Goal: Task Accomplishment & Management: Manage account settings

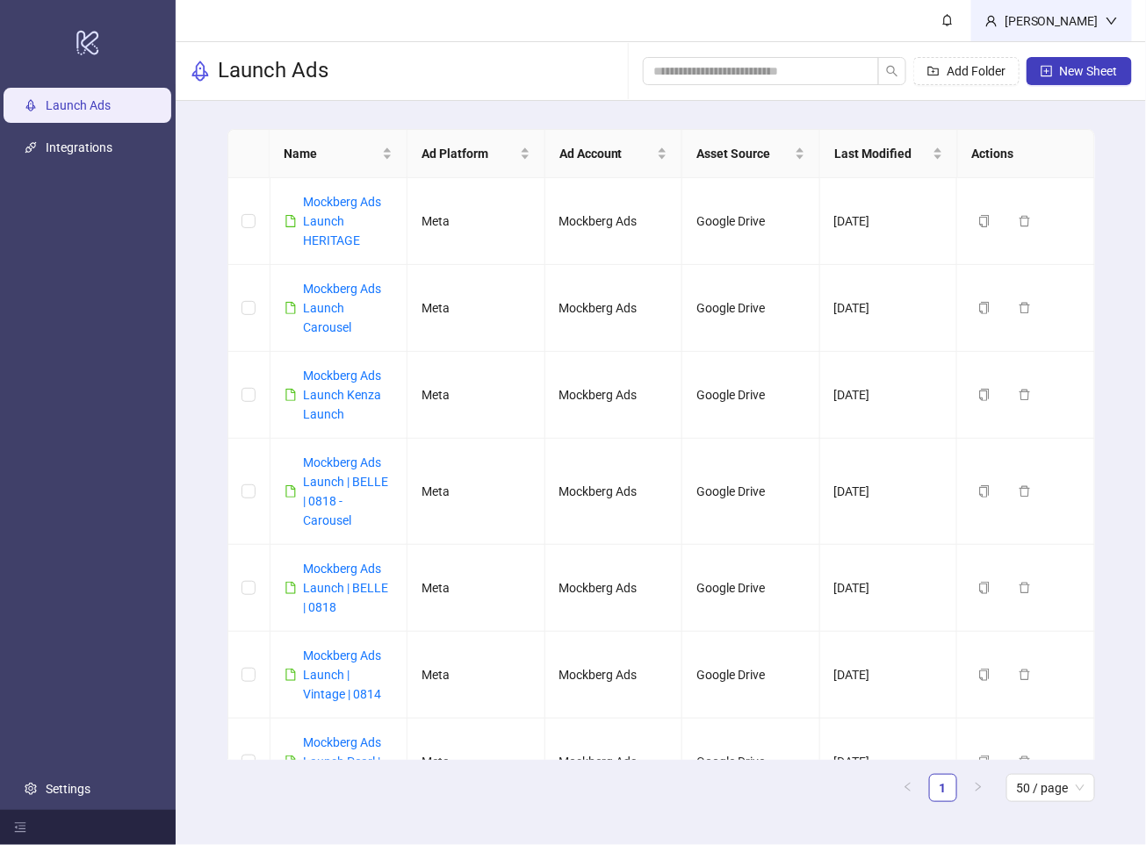
click at [1036, 30] on div "[PERSON_NAME]" at bounding box center [1051, 20] width 108 height 19
click at [966, 25] on link at bounding box center [947, 20] width 47 height 41
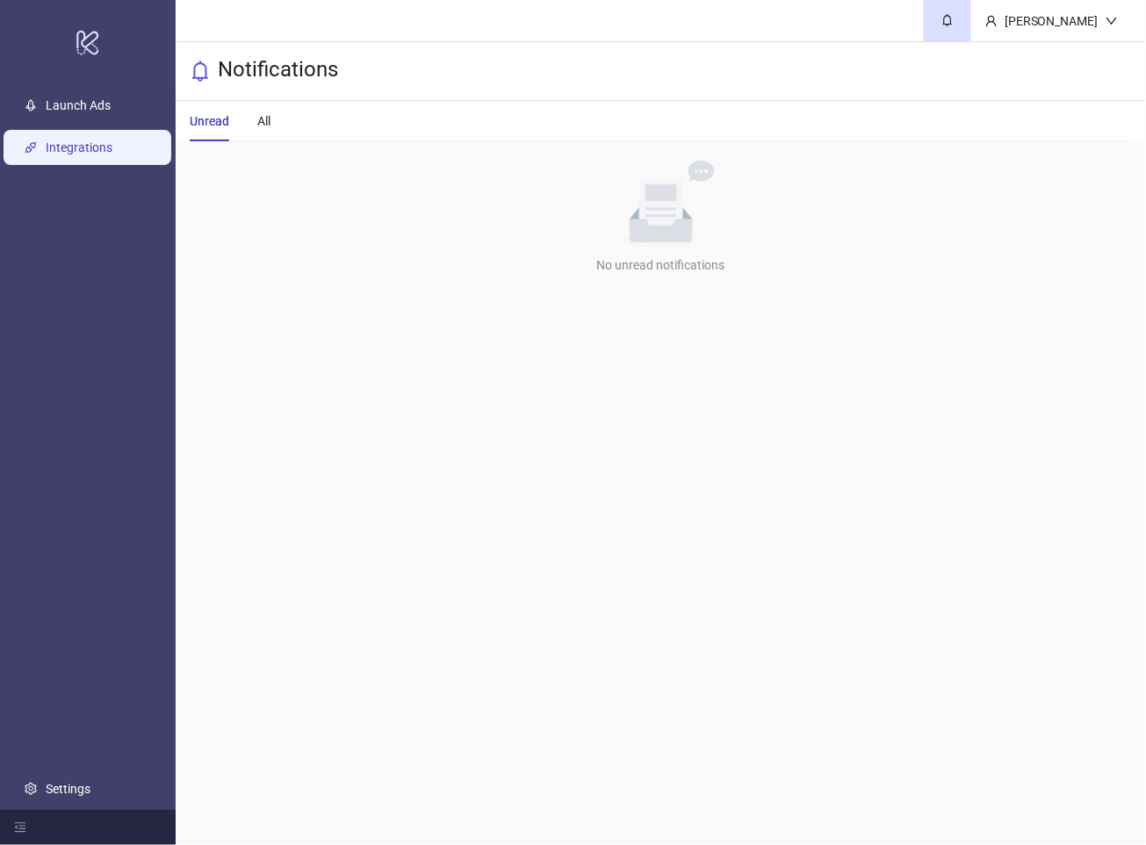
click at [112, 140] on link "Integrations" at bounding box center [79, 147] width 67 height 14
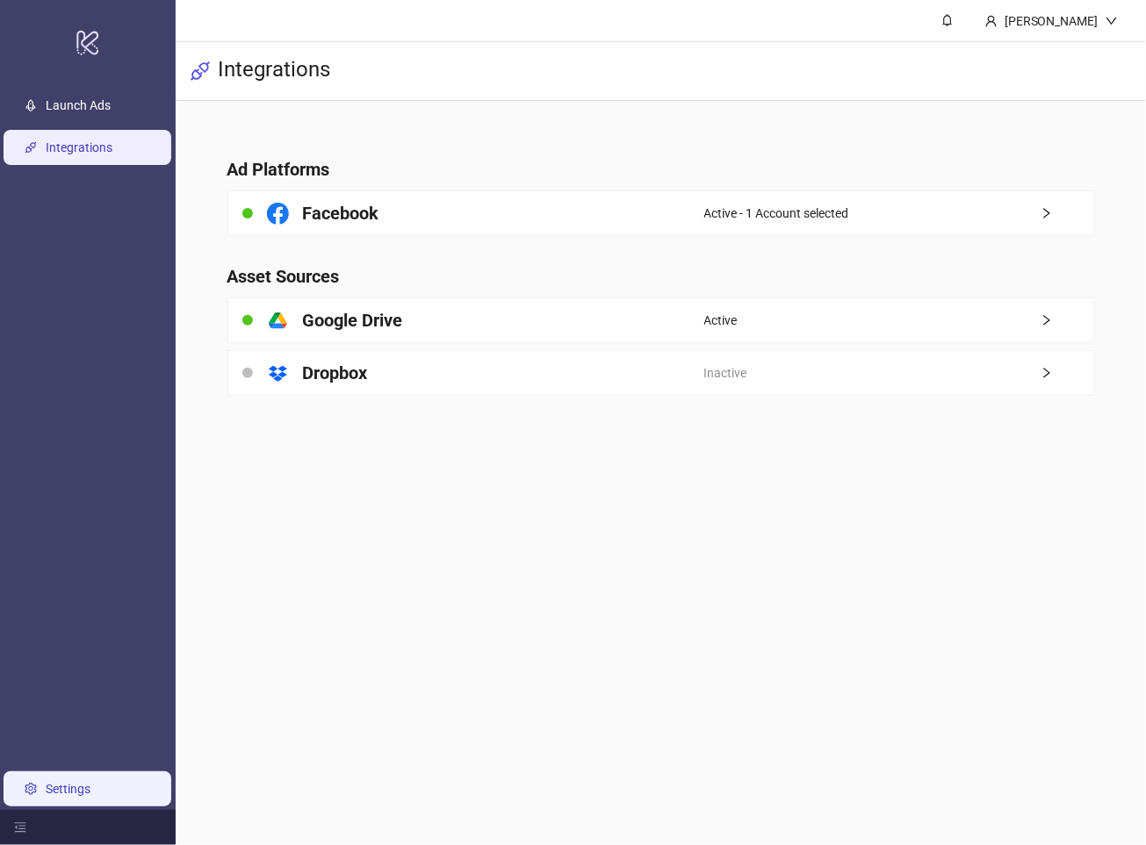
click at [72, 784] on link "Settings" at bounding box center [68, 789] width 45 height 14
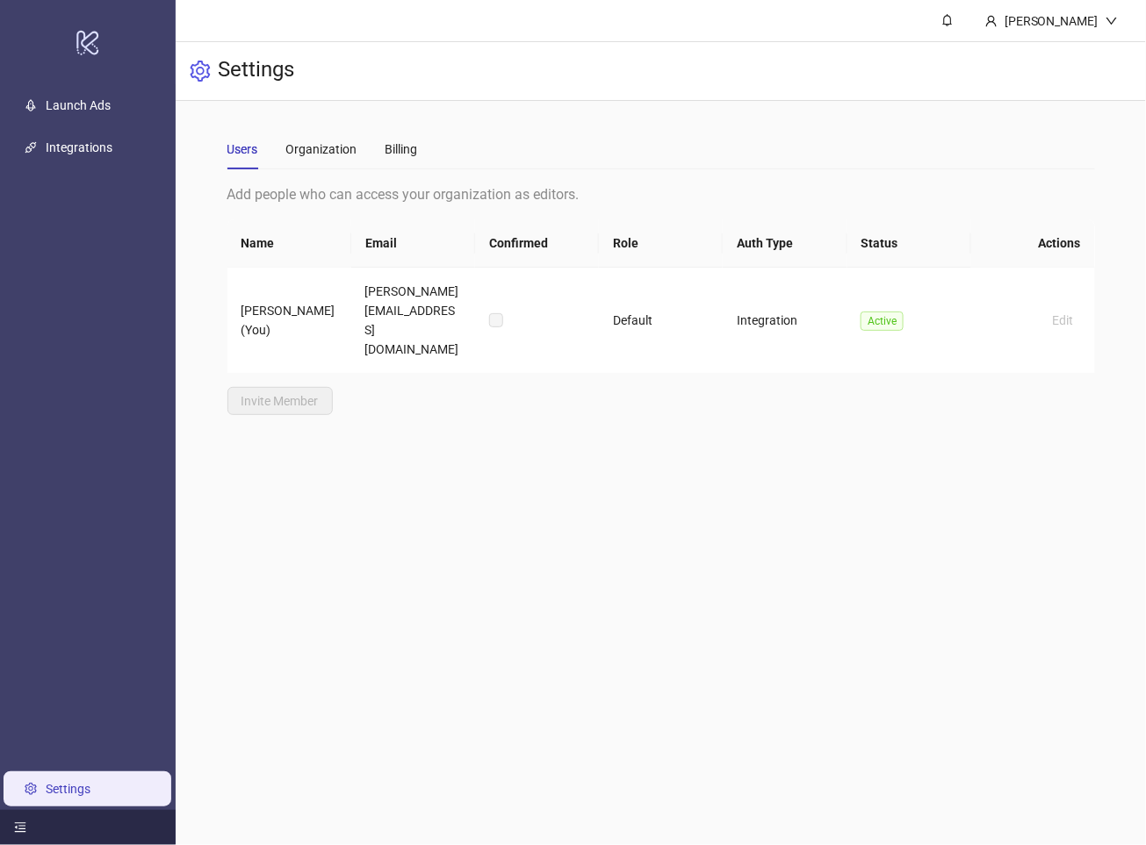
click at [36, 824] on div at bounding box center [88, 827] width 176 height 35
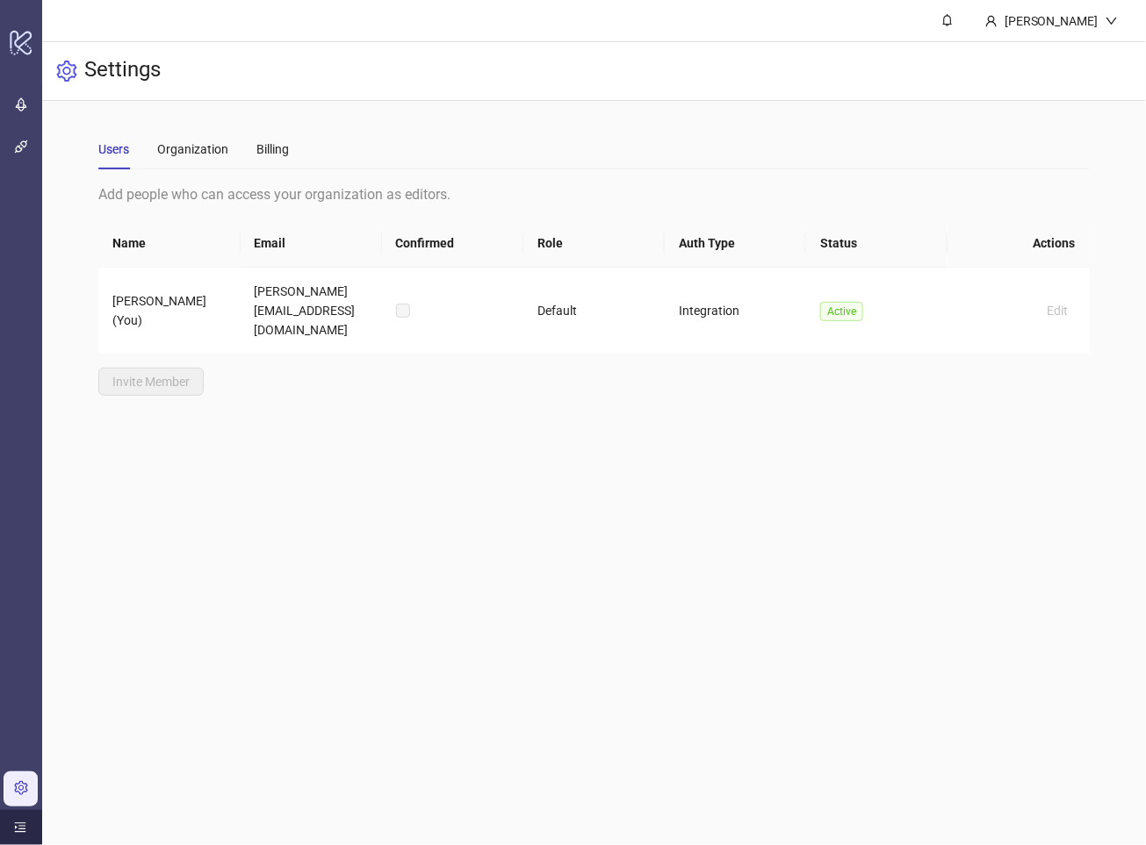
click at [36, 824] on div at bounding box center [21, 827] width 42 height 35
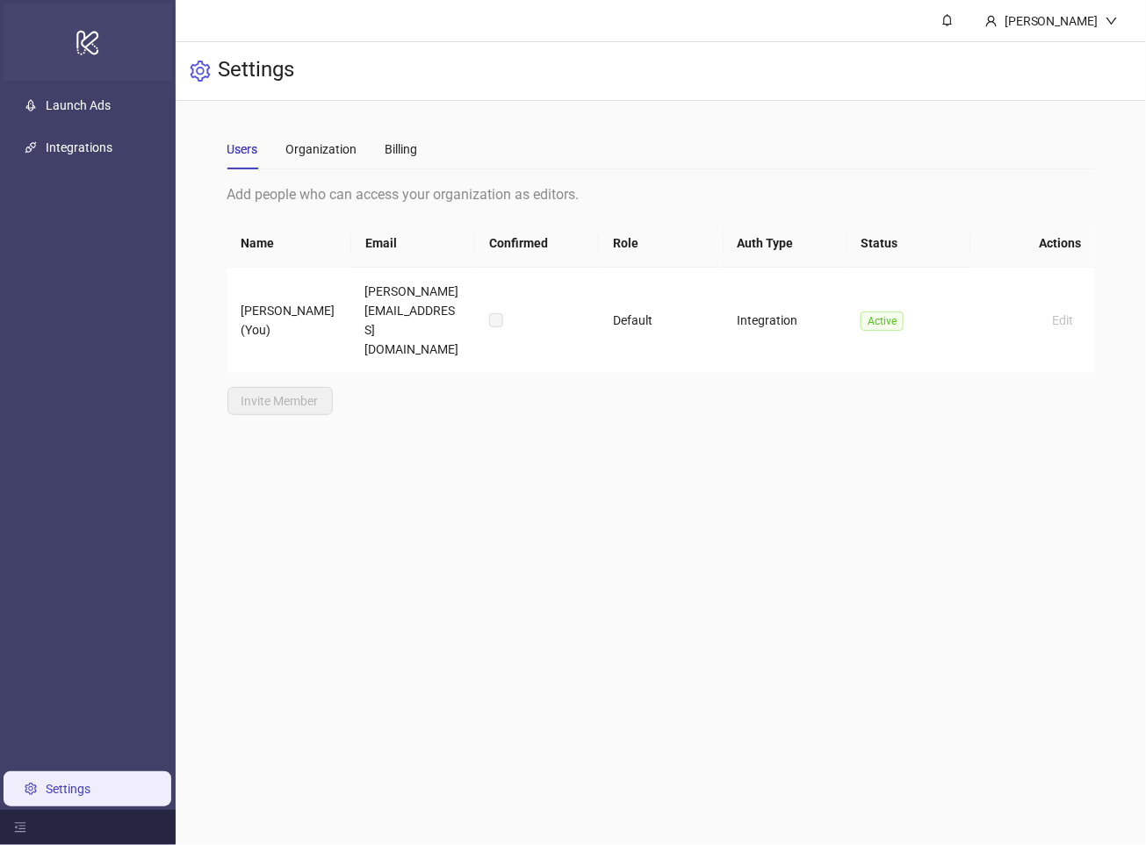
click at [82, 45] on icon at bounding box center [87, 43] width 22 height 25
click at [330, 147] on div "Organization" at bounding box center [321, 149] width 71 height 19
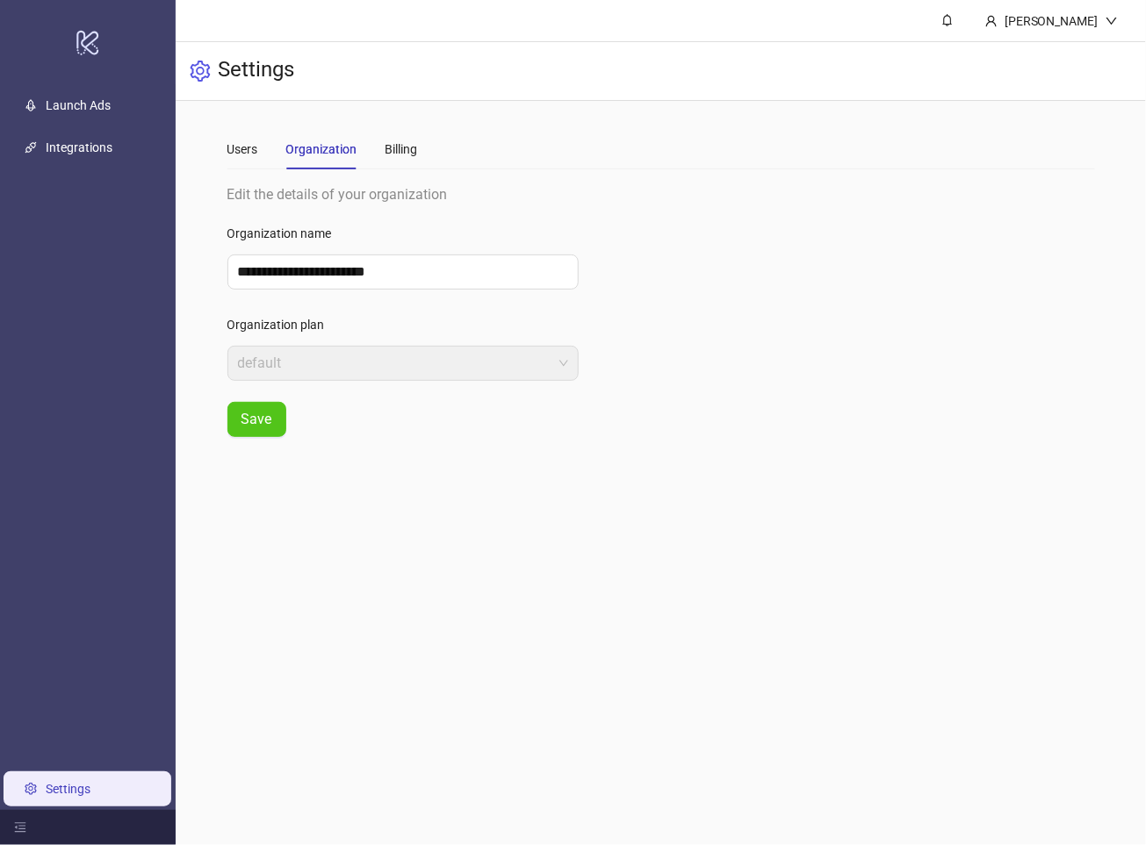
click at [261, 152] on div "Users Organization Billing" at bounding box center [322, 149] width 191 height 40
click at [240, 148] on div "Users" at bounding box center [242, 149] width 31 height 19
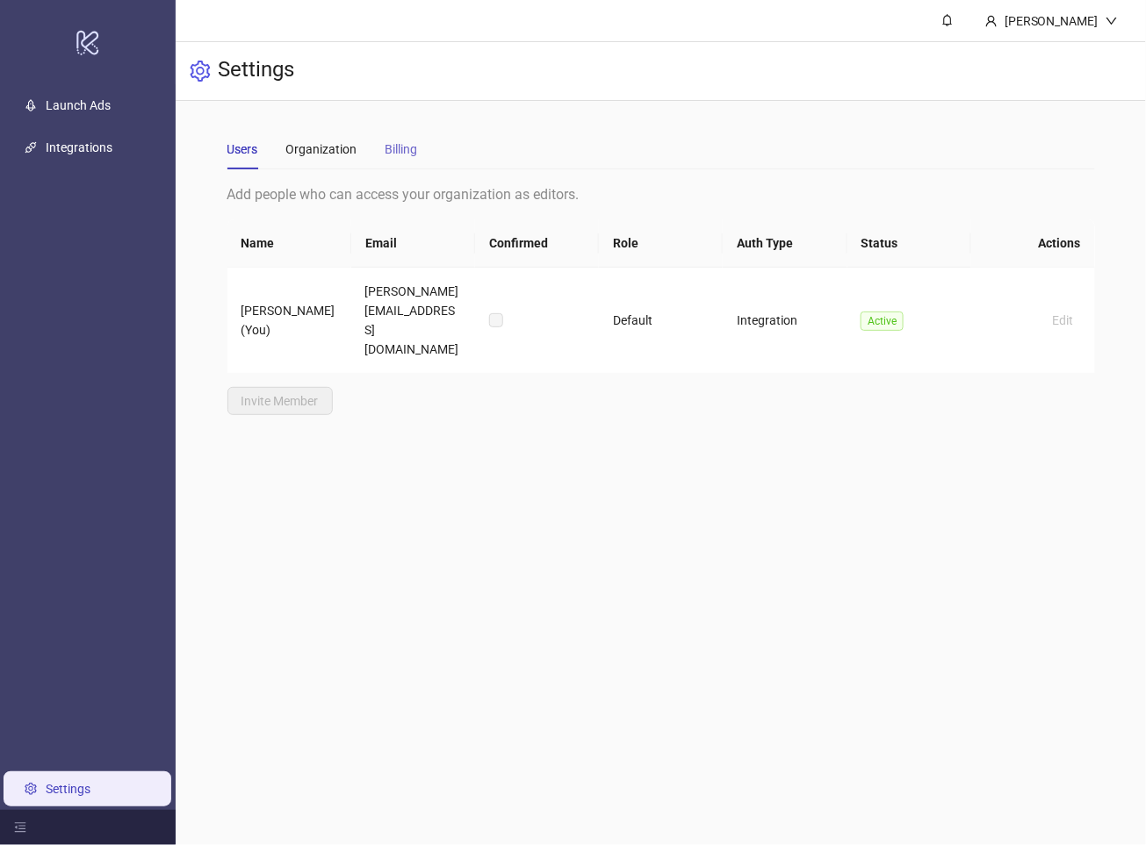
click at [409, 161] on div "Billing" at bounding box center [401, 149] width 32 height 40
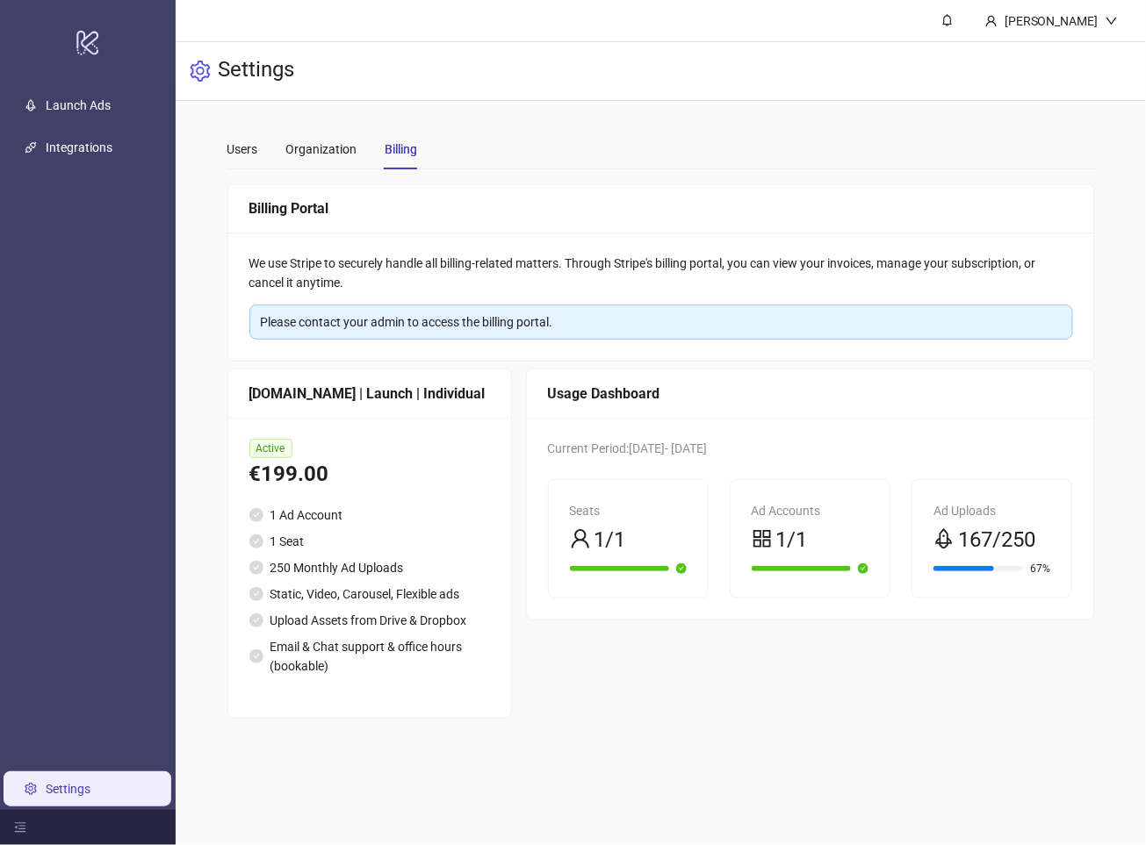
click at [393, 158] on div "Billing" at bounding box center [401, 149] width 32 height 19
click at [334, 263] on div "We use Stripe to securely handle all billing-related matters. Through Stripe's …" at bounding box center [661, 273] width 824 height 39
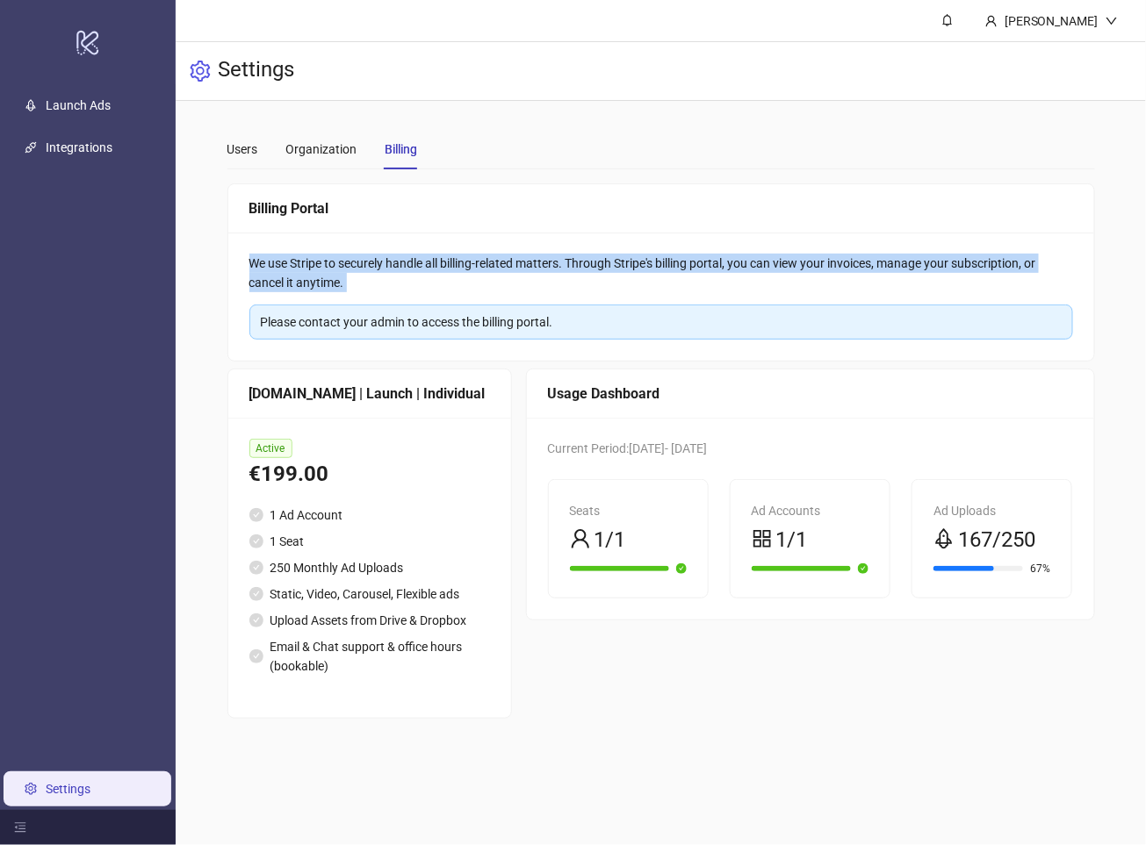
click at [334, 263] on div "We use Stripe to securely handle all billing-related matters. Through Stripe's …" at bounding box center [661, 273] width 824 height 39
